Goal: Information Seeking & Learning: Learn about a topic

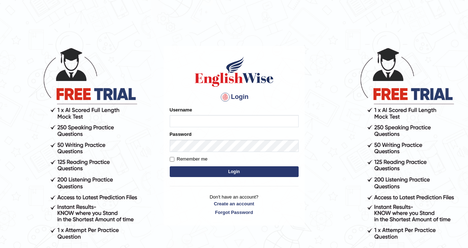
type input "Leena49"
click at [219, 169] on button "Login" at bounding box center [234, 171] width 129 height 11
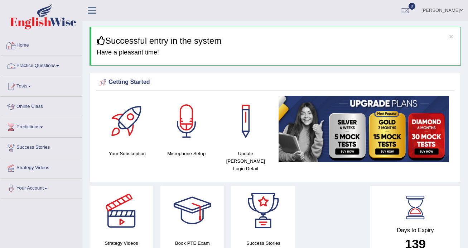
click at [49, 65] on link "Practice Questions" at bounding box center [41, 65] width 82 height 18
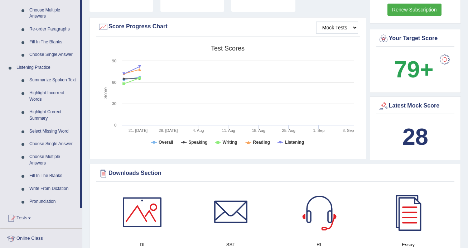
scroll to position [286, 0]
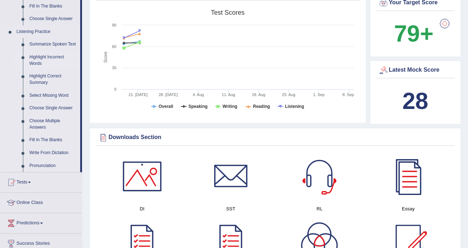
click at [48, 58] on link "Highlight Incorrect Words" at bounding box center [53, 60] width 54 height 19
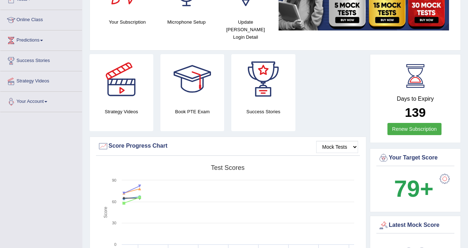
scroll to position [239, 0]
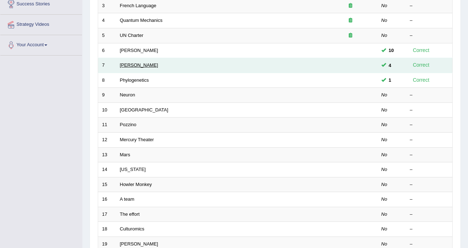
click at [125, 65] on link "Kathleen" at bounding box center [139, 64] width 38 height 5
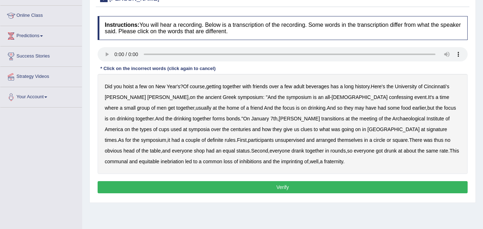
scroll to position [107, 0]
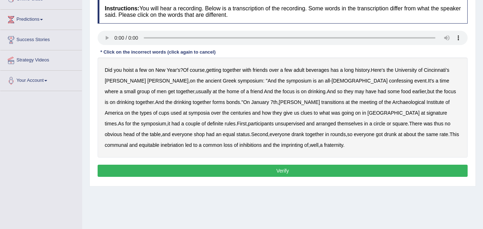
click at [227, 89] on b "home" at bounding box center [233, 92] width 13 height 6
click at [252, 99] on b "January" at bounding box center [261, 102] width 18 height 6
click at [173, 118] on div "Did you hoist a few on New Year's ? Of course , getting together with friends o…" at bounding box center [283, 108] width 370 height 100
click at [316, 126] on b "arranged" at bounding box center [326, 124] width 20 height 6
click at [190, 128] on div "Did you hoist a few on New Year's ? Of course , getting together with friends o…" at bounding box center [283, 108] width 370 height 100
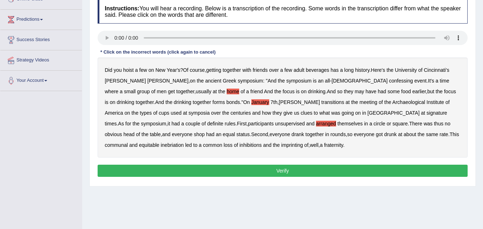
click at [316, 124] on b "arranged" at bounding box center [326, 124] width 20 height 6
click at [175, 105] on div "Did you hoist a few on New Year's ? Of course , getting together with friends o…" at bounding box center [283, 108] width 370 height 100
click at [252, 103] on b "January" at bounding box center [261, 102] width 18 height 6
click at [227, 94] on b "home" at bounding box center [233, 92] width 13 height 6
click at [389, 81] on b "confessing" at bounding box center [401, 81] width 24 height 6
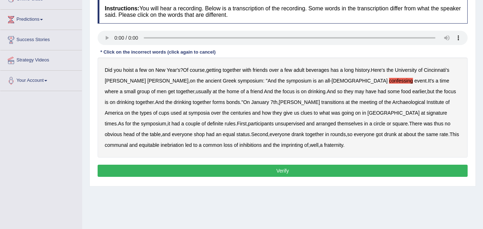
click at [322, 102] on b "transitions" at bounding box center [333, 102] width 23 height 6
click at [427, 114] on b "signature" at bounding box center [437, 113] width 21 height 6
click at [275, 124] on b "unsupervised" at bounding box center [290, 124] width 30 height 6
click at [205, 132] on b "shop" at bounding box center [199, 135] width 11 height 6
click at [282, 144] on b "imprinting" at bounding box center [293, 145] width 22 height 6
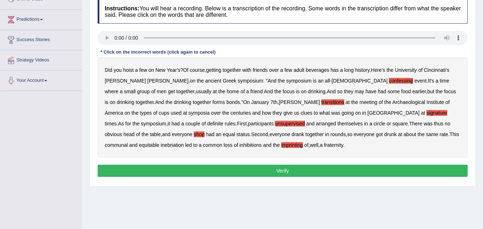
click at [306, 168] on button "Verify" at bounding box center [283, 171] width 370 height 12
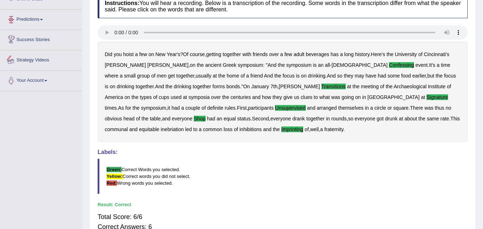
scroll to position [0, 0]
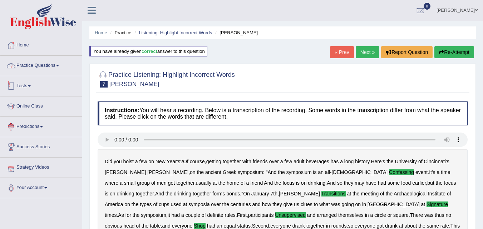
click at [48, 65] on link "Practice Questions" at bounding box center [41, 65] width 82 height 18
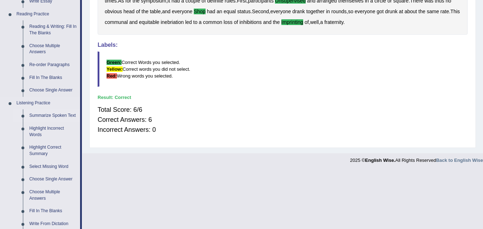
scroll to position [250, 0]
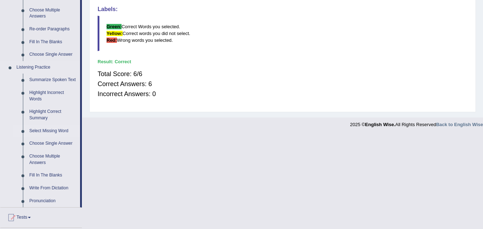
click at [55, 127] on link "Select Missing Word" at bounding box center [53, 131] width 54 height 13
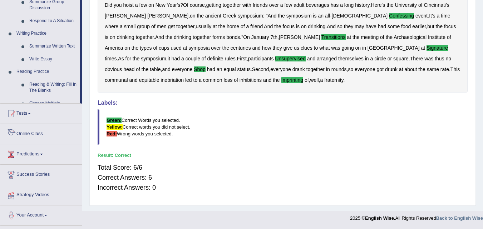
scroll to position [308, 0]
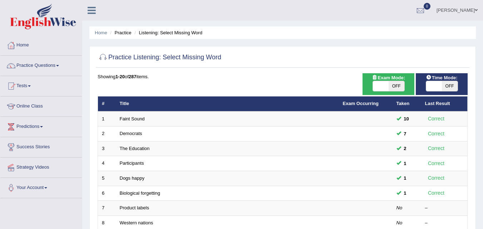
click at [137, 118] on link "Faint Sound" at bounding box center [132, 118] width 25 height 5
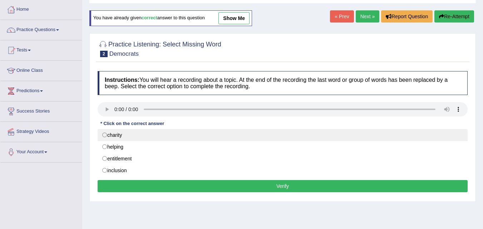
scroll to position [72, 0]
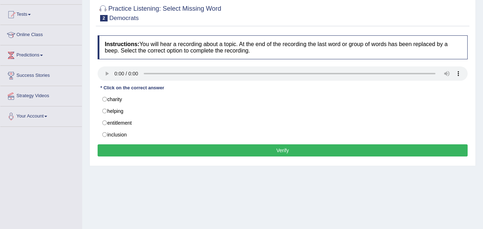
click at [21, 119] on li "Your Account Notifications Microphone Setup Change Password Manage Subscription…" at bounding box center [41, 117] width 82 height 20
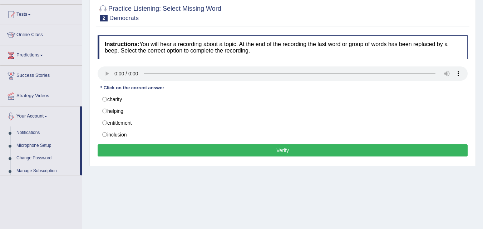
click at [21, 119] on link "Your Account" at bounding box center [40, 116] width 80 height 18
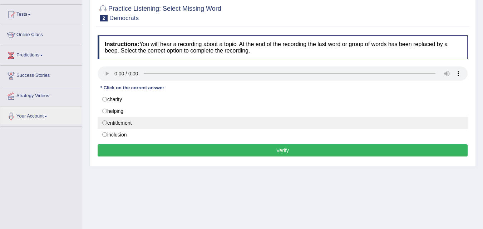
click at [109, 120] on label "entitlement" at bounding box center [283, 123] width 370 height 12
radio input "true"
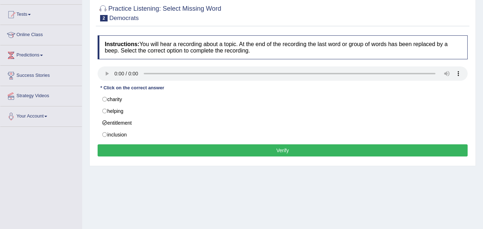
click at [145, 147] on button "Verify" at bounding box center [283, 151] width 370 height 12
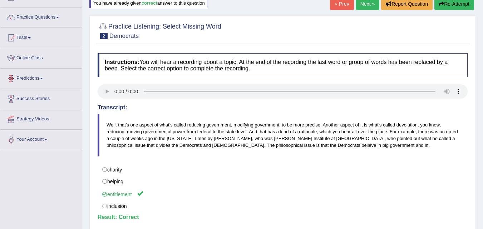
scroll to position [36, 0]
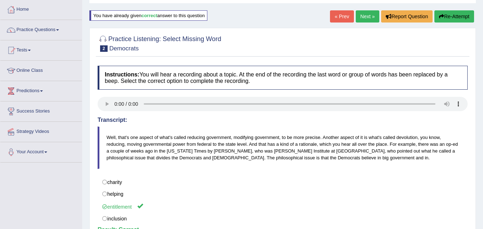
click at [362, 13] on link "Next »" at bounding box center [368, 16] width 24 height 12
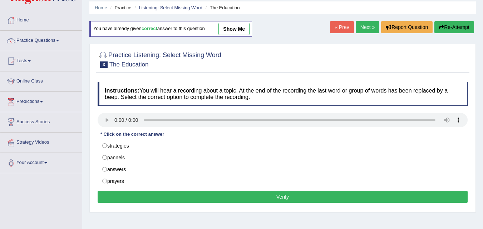
scroll to position [72, 0]
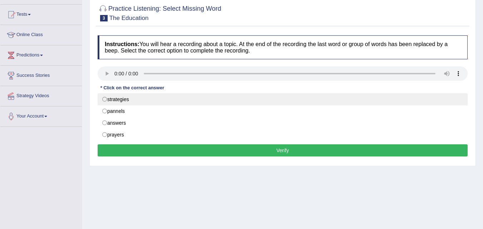
click at [130, 96] on label "strategies" at bounding box center [283, 99] width 370 height 12
radio input "true"
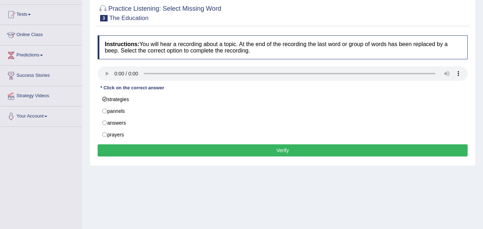
click at [143, 148] on button "Verify" at bounding box center [283, 151] width 370 height 12
